Goal: Transaction & Acquisition: Purchase product/service

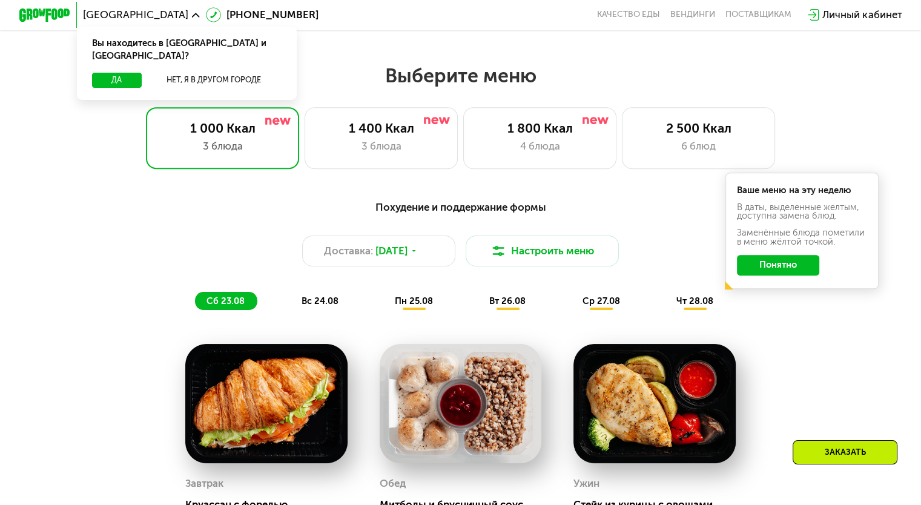
scroll to position [424, 0]
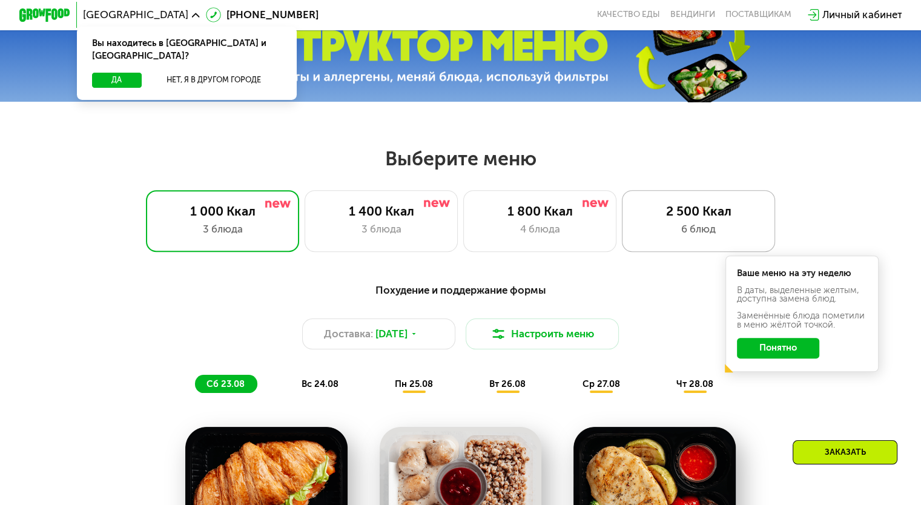
click at [676, 214] on div "2 500 Ккал" at bounding box center [698, 210] width 127 height 15
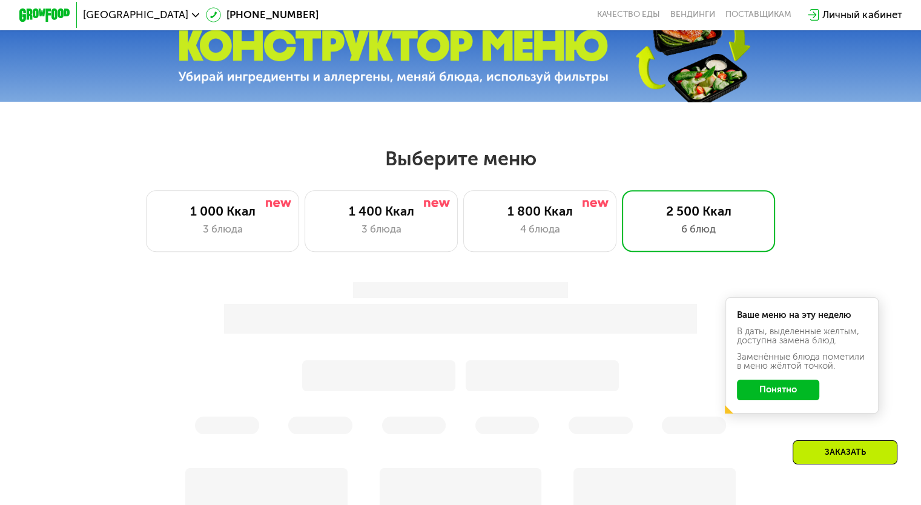
click at [806, 400] on button "Понятно" at bounding box center [778, 390] width 82 height 21
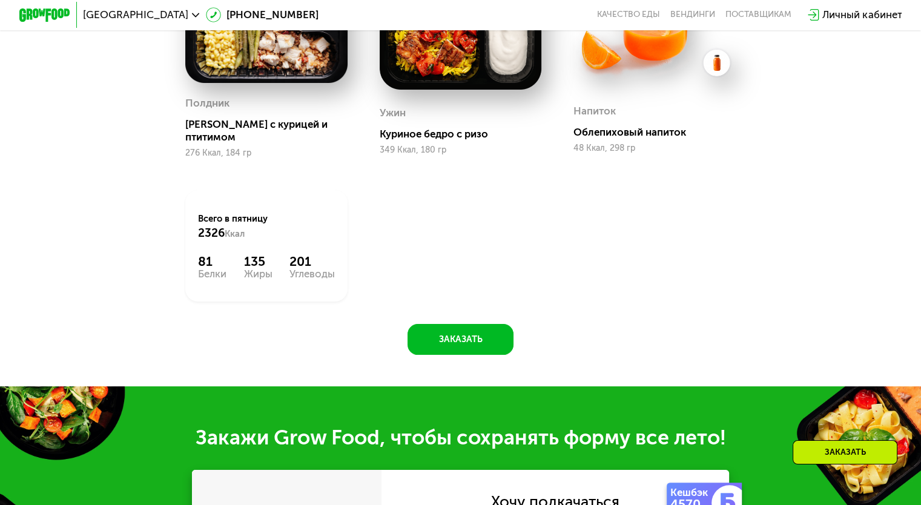
scroll to position [1150, 0]
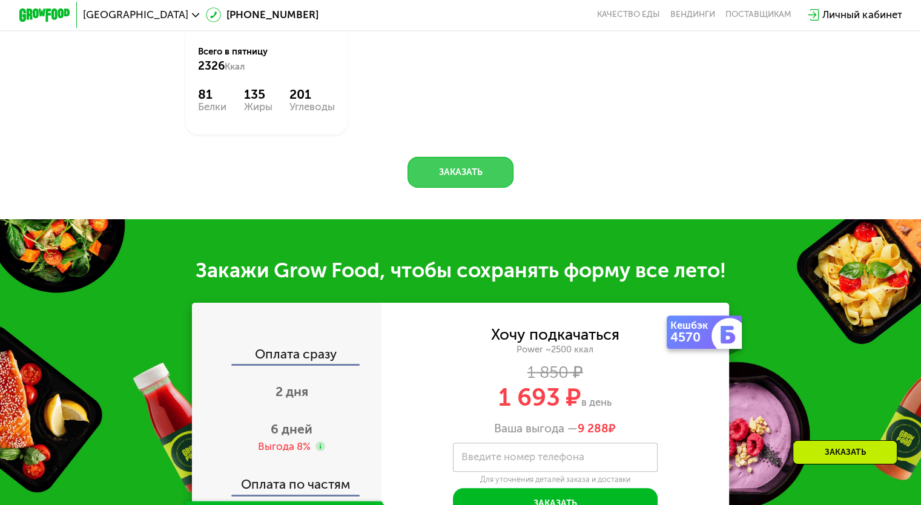
click at [459, 188] on button "Заказать" at bounding box center [460, 172] width 106 height 31
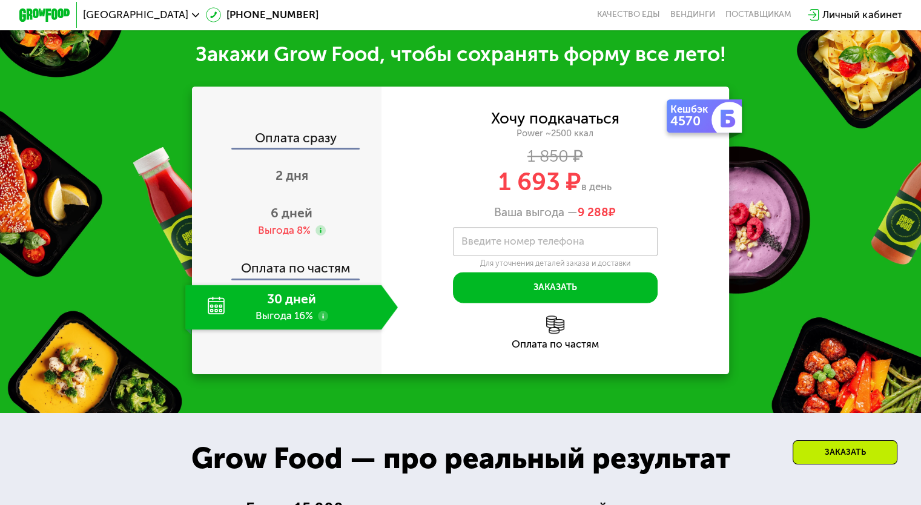
scroll to position [1488, 0]
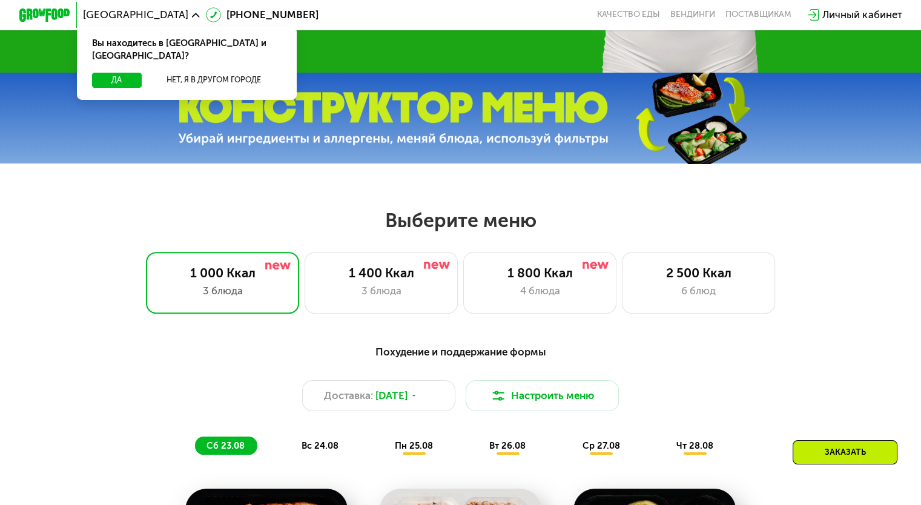
scroll to position [605, 0]
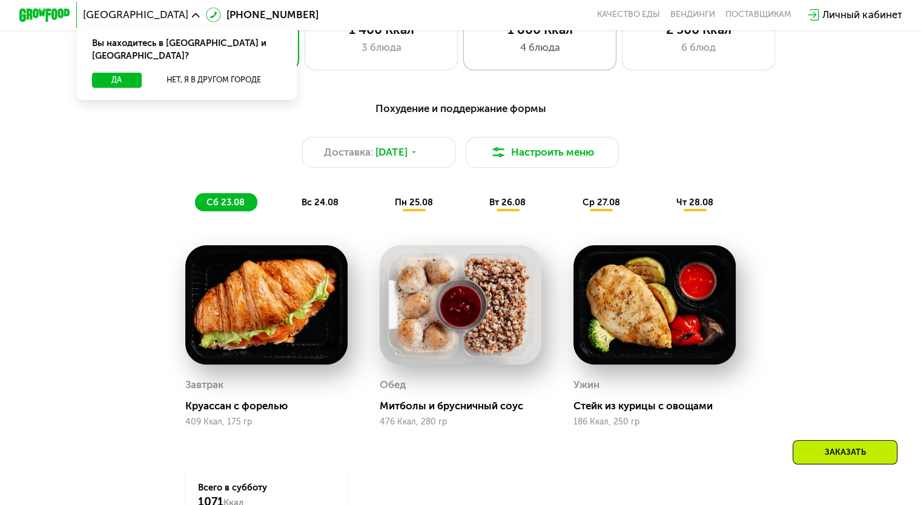
click at [552, 37] on div "1 800 Ккал" at bounding box center [539, 29] width 127 height 15
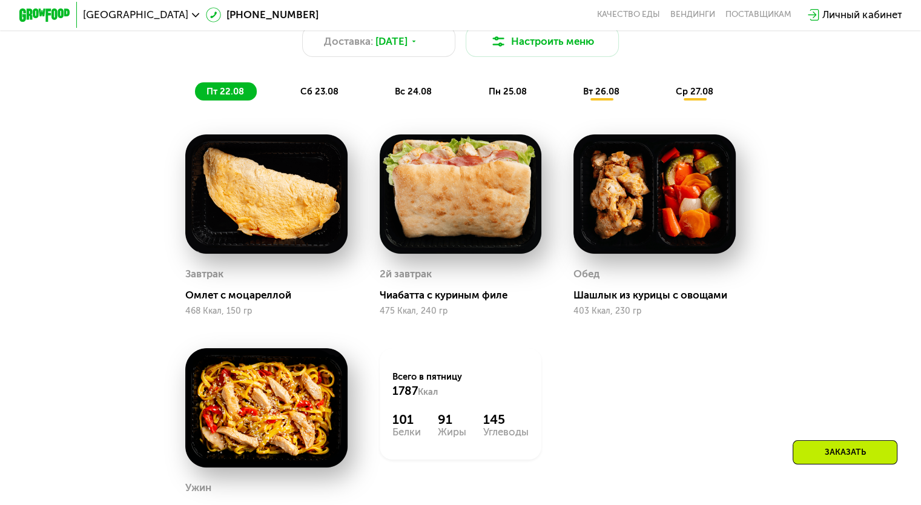
scroll to position [847, 0]
